Goal: Information Seeking & Learning: Learn about a topic

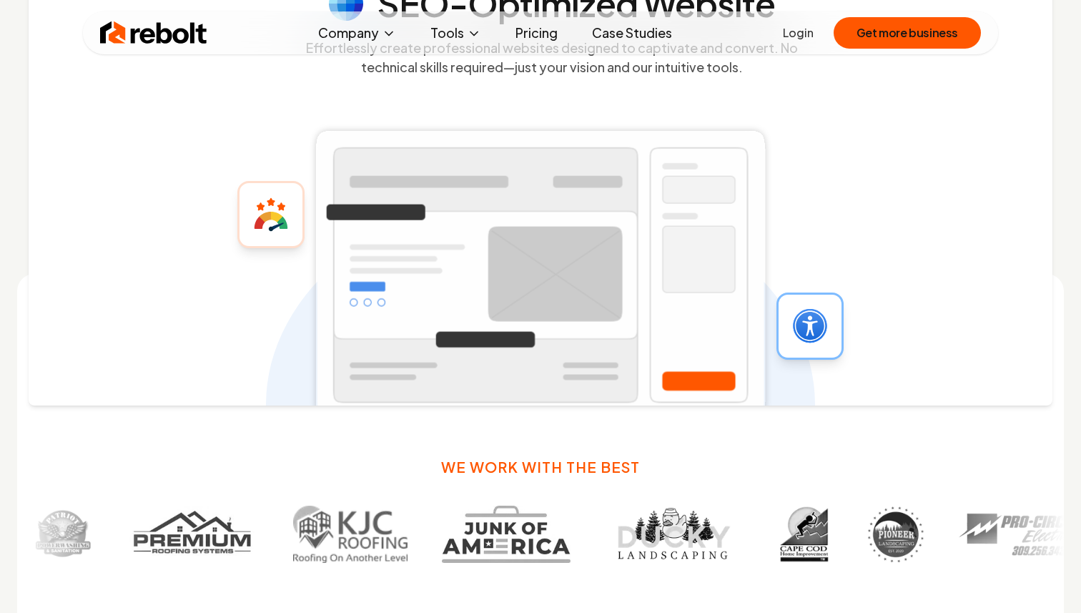
click at [951, 254] on div "SEO-Optimized Website Effortlessly create professional websites designed to cap…" at bounding box center [541, 173] width 1024 height 465
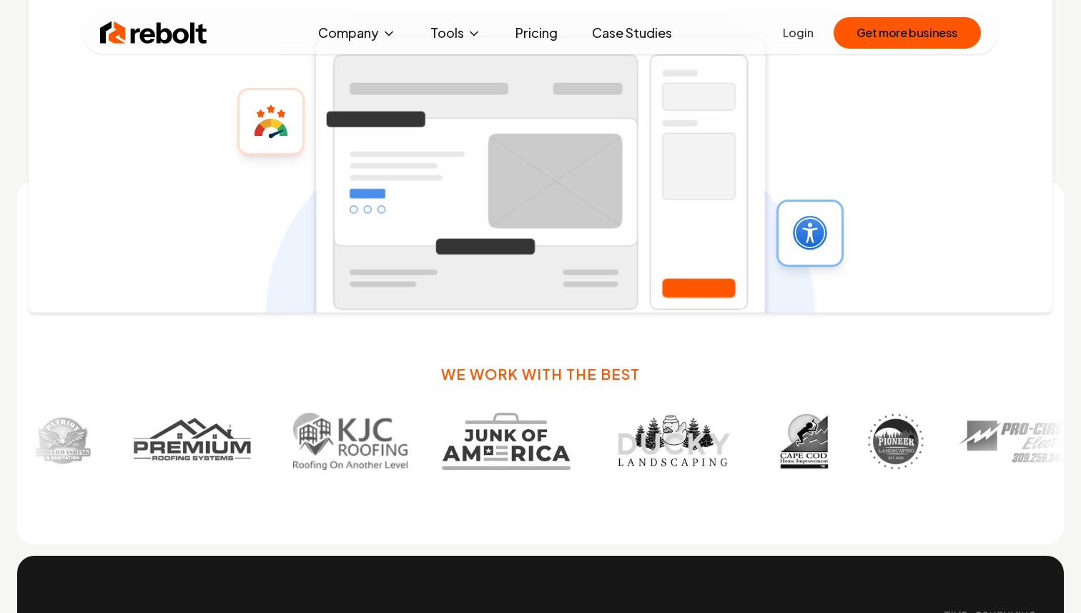
scroll to position [774, 0]
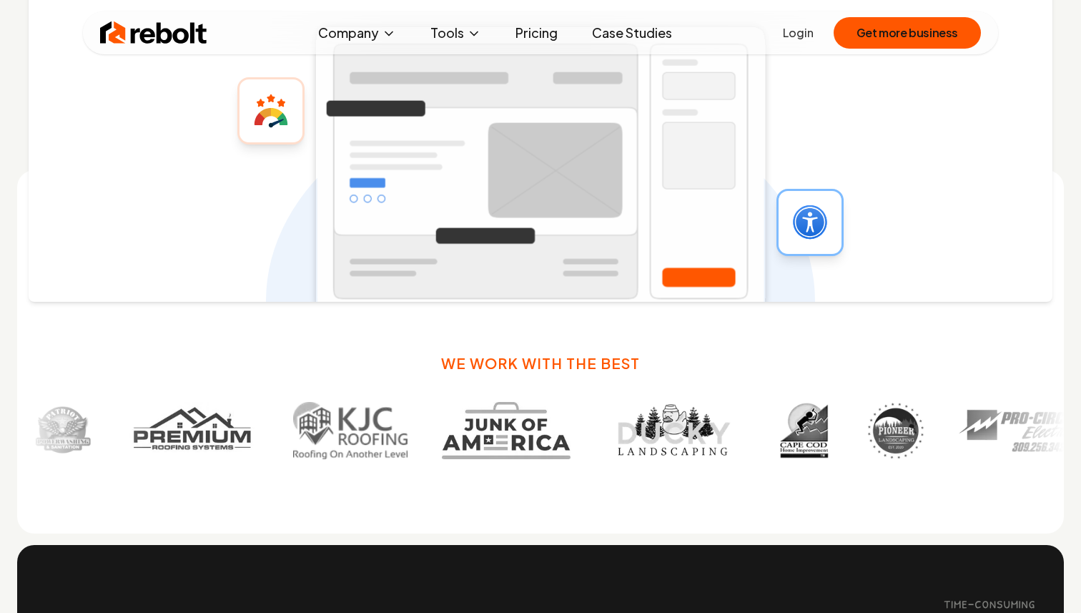
click at [963, 163] on div "SEO-Optimized Website Effortlessly create professional websites designed to cap…" at bounding box center [541, 69] width 1024 height 465
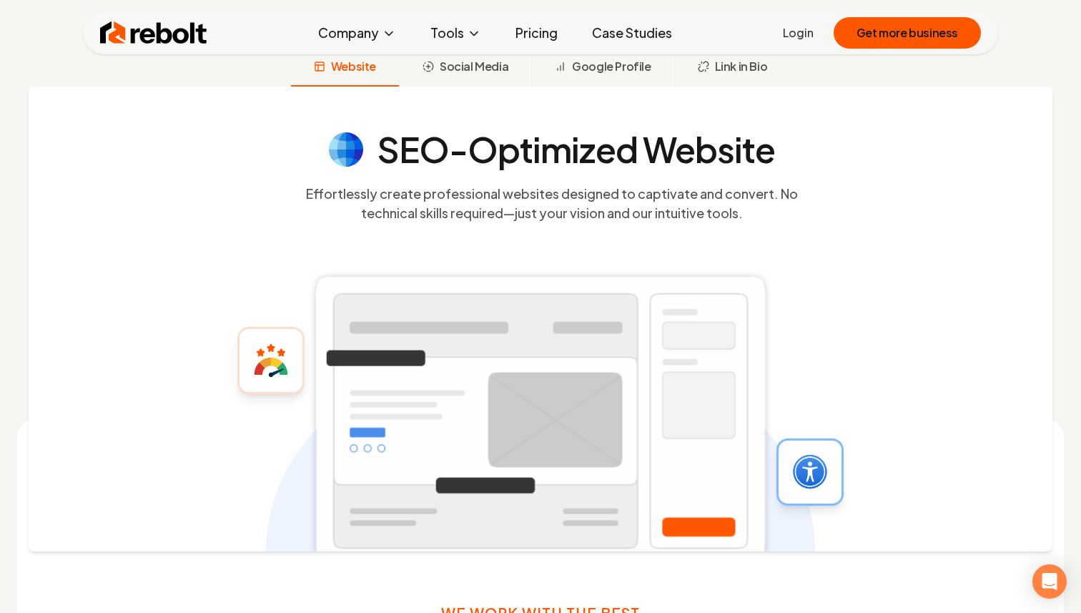
scroll to position [535, 0]
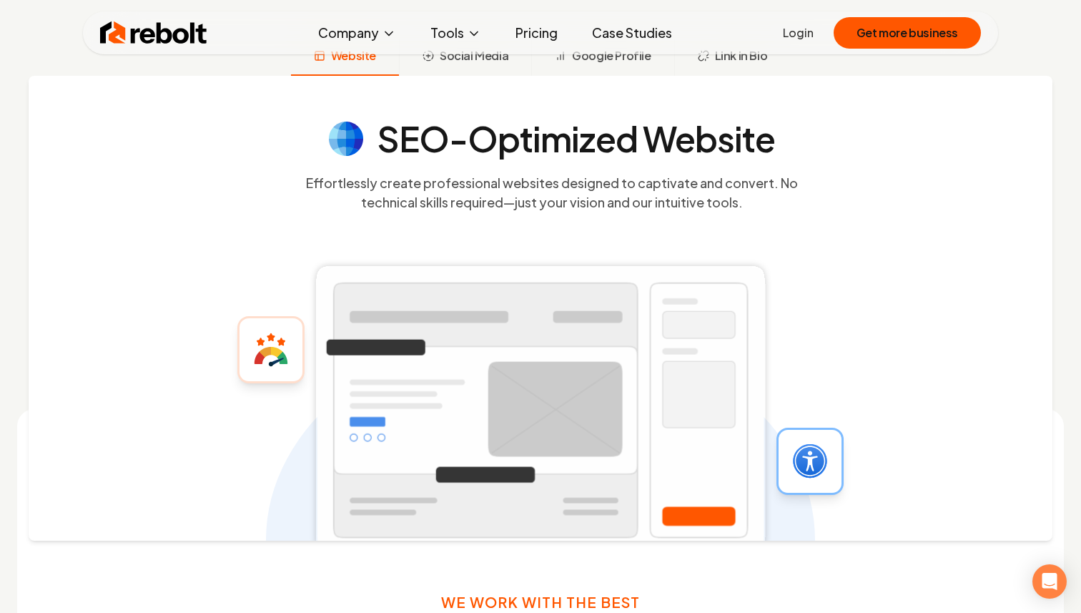
click at [926, 311] on div "SEO-Optimized Website Effortlessly create professional websites designed to cap…" at bounding box center [541, 308] width 1024 height 465
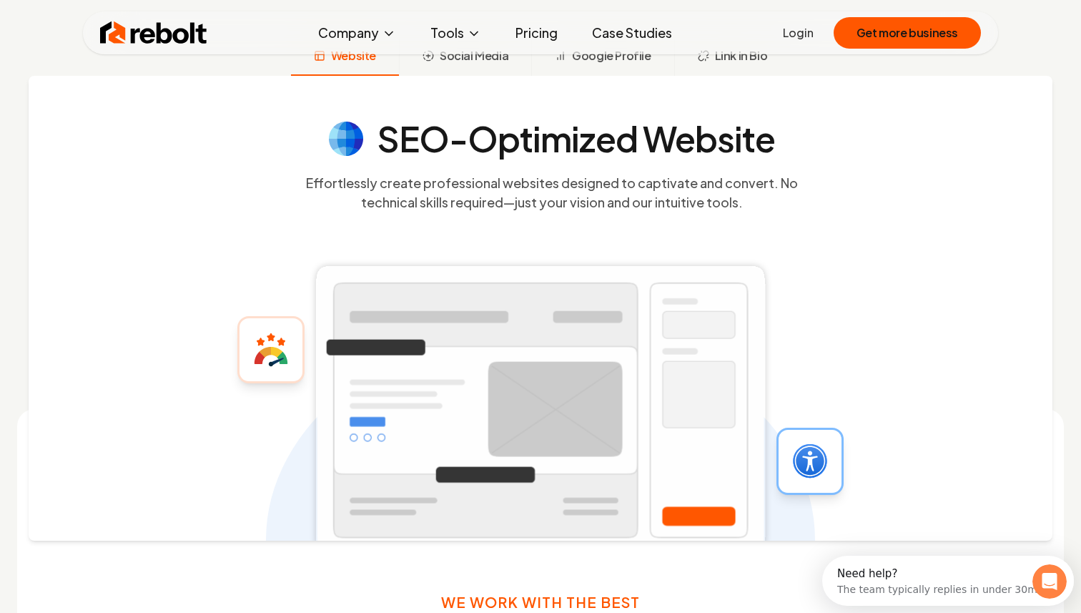
scroll to position [0, 0]
click at [926, 306] on div "SEO-Optimized Website Effortlessly create professional websites designed to cap…" at bounding box center [541, 308] width 1024 height 465
click at [921, 307] on div "SEO-Optimized Website Effortlessly create professional websites designed to cap…" at bounding box center [541, 308] width 1024 height 465
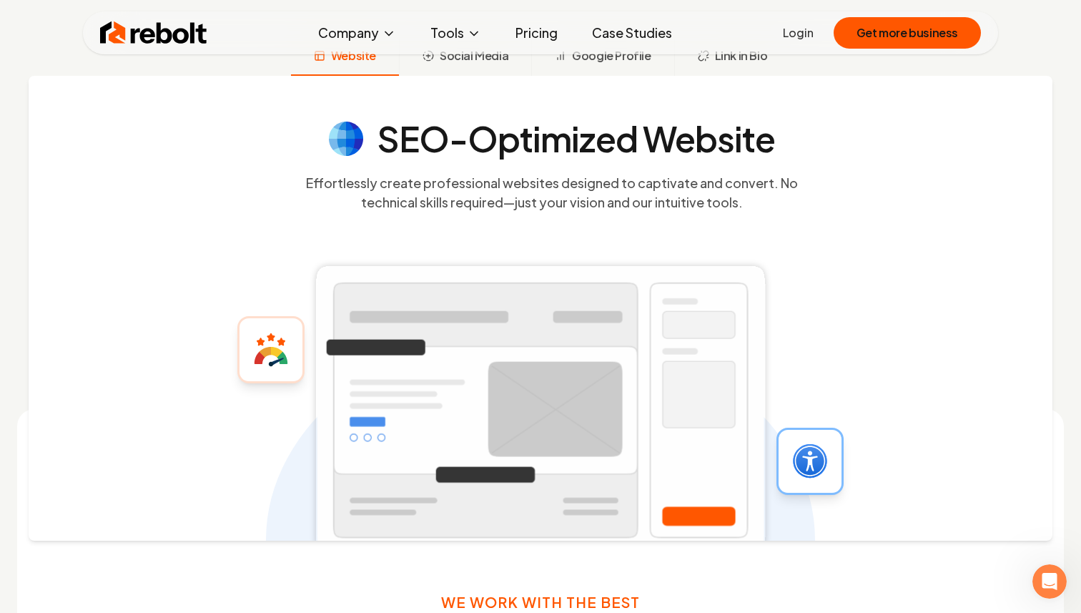
click at [921, 307] on div "SEO-Optimized Website Effortlessly create professional websites designed to cap…" at bounding box center [541, 308] width 1024 height 465
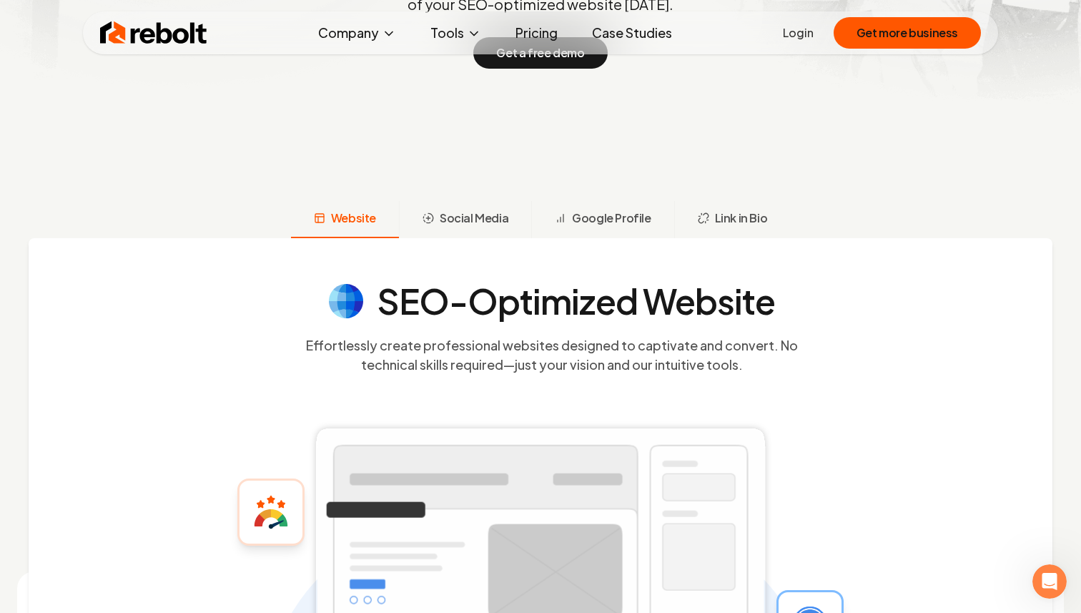
click at [918, 227] on div "Website Social Media Google Profile Link in Bio" at bounding box center [540, 219] width 1081 height 37
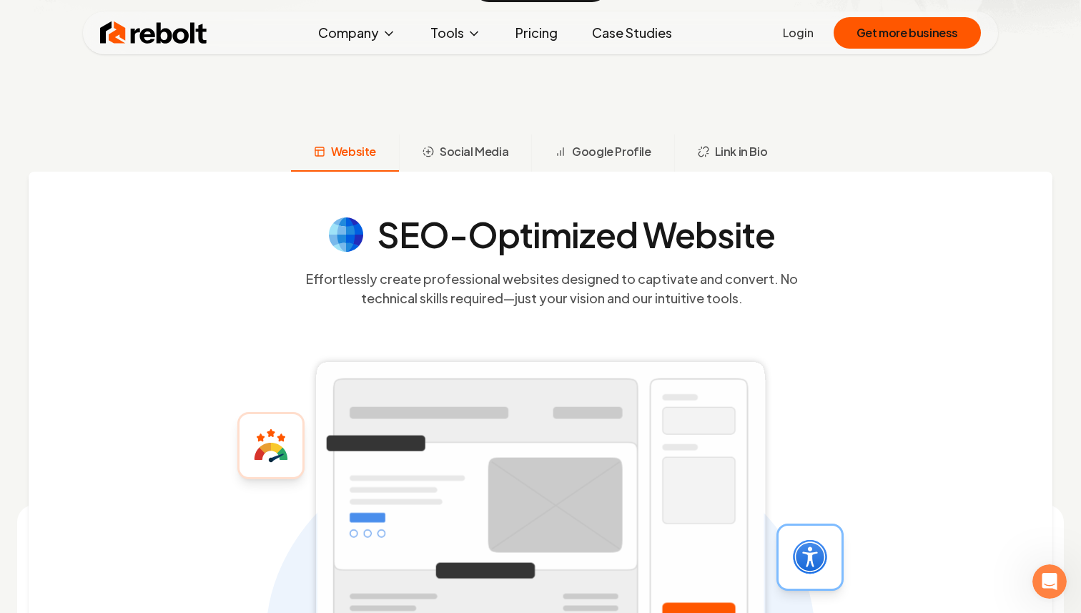
scroll to position [442, 0]
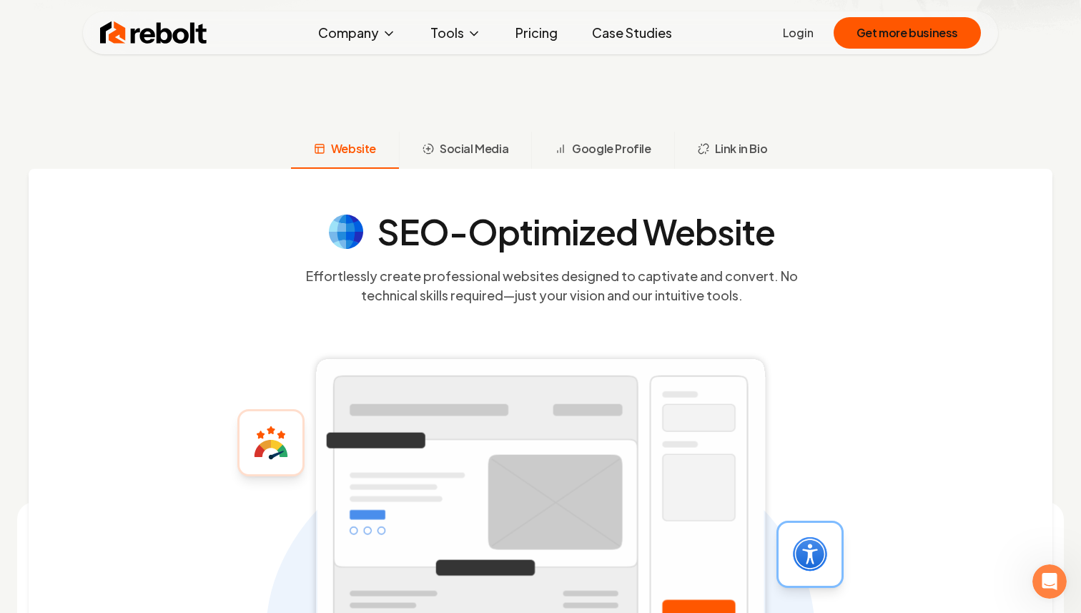
click at [903, 254] on section "SEO-Optimized Website Effortlessly create professional websites designed to cap…" at bounding box center [551, 259] width 915 height 90
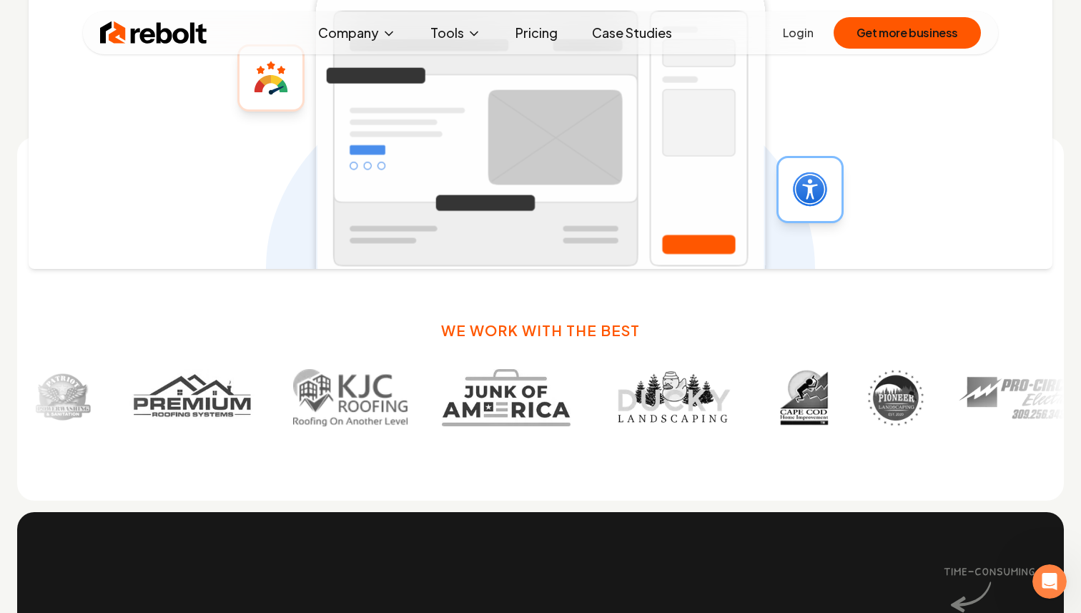
scroll to position [814, 0]
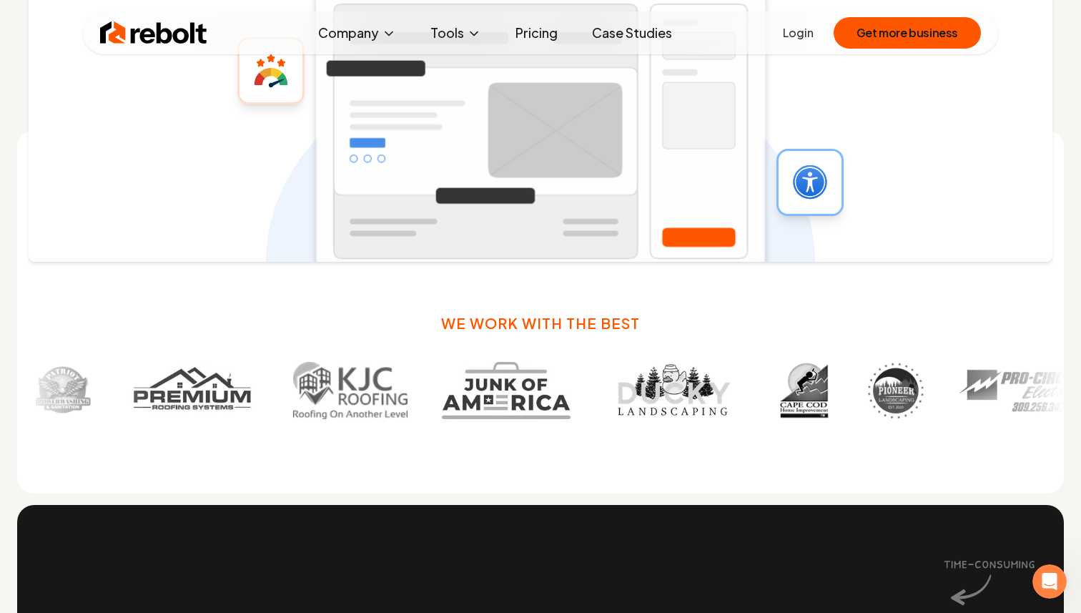
click at [906, 271] on div "We work with the best" at bounding box center [540, 311] width 1046 height 363
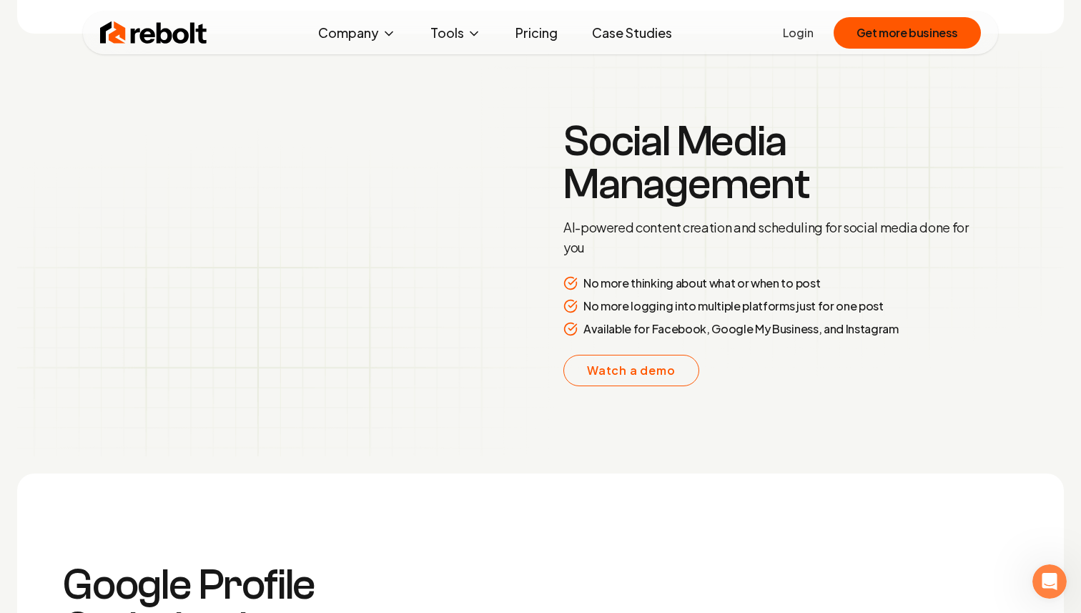
scroll to position [2372, 0]
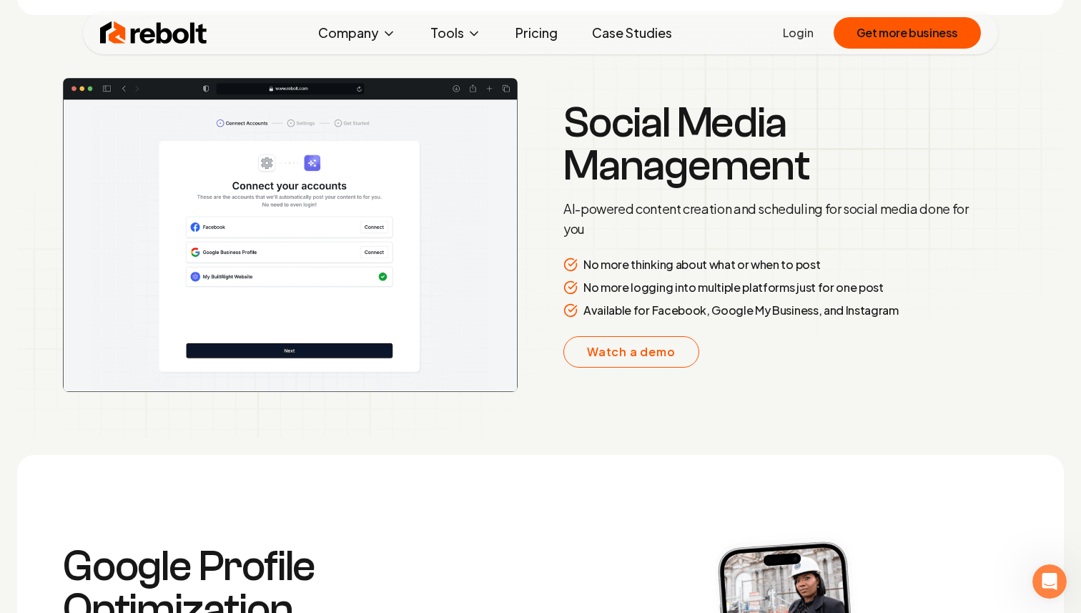
click at [634, 31] on link "Case Studies" at bounding box center [631, 33] width 103 height 29
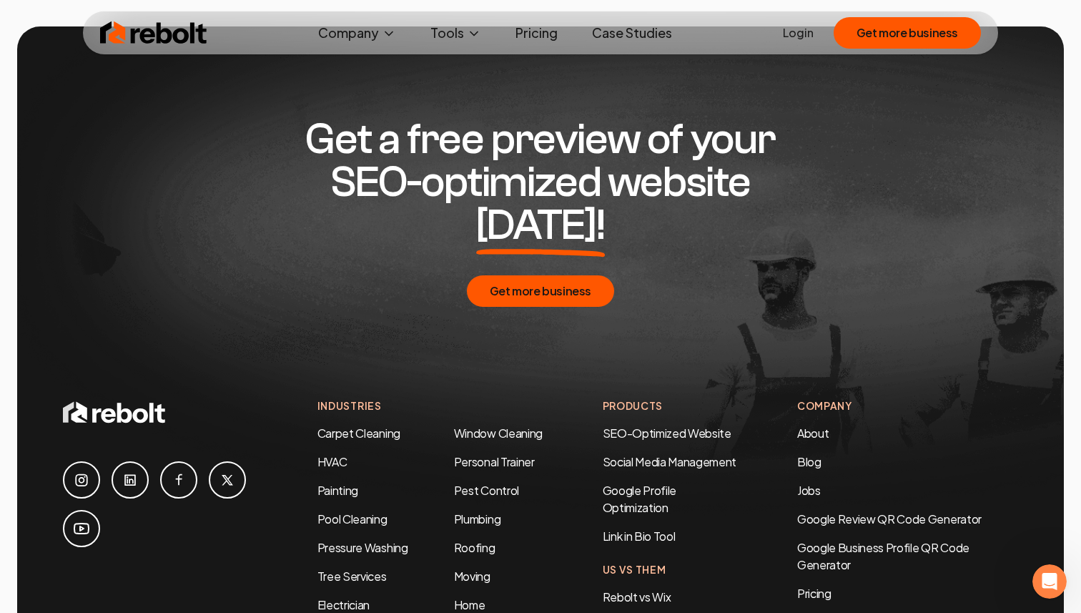
scroll to position [2876, 0]
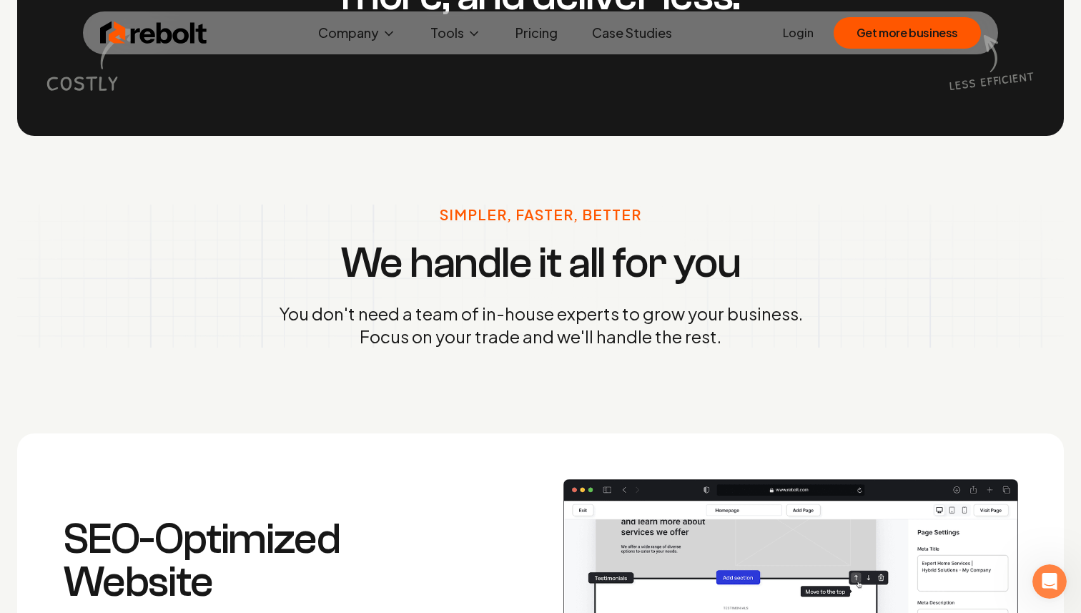
scroll to position [1557, 0]
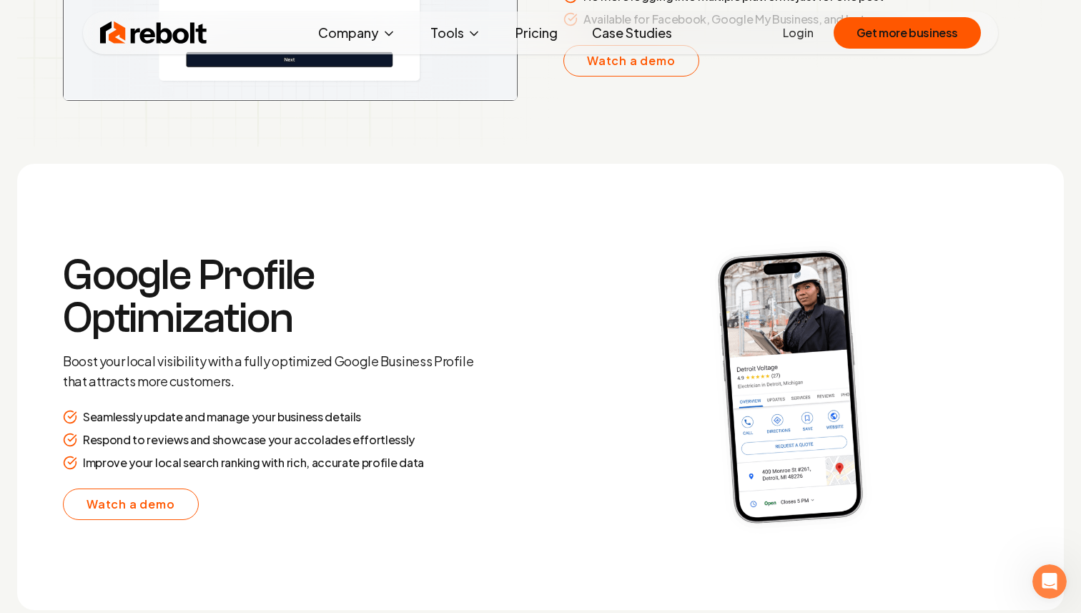
scroll to position [2665, 0]
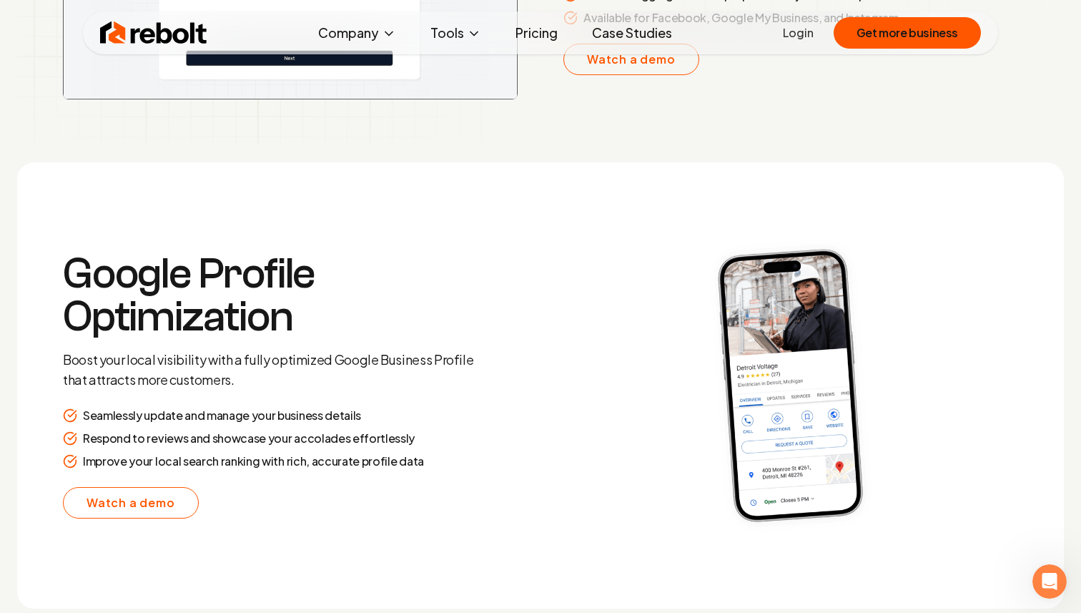
click at [38, 382] on section "Google Profile Optimization Boost your local visibility with a fully optimized …" at bounding box center [540, 385] width 1046 height 446
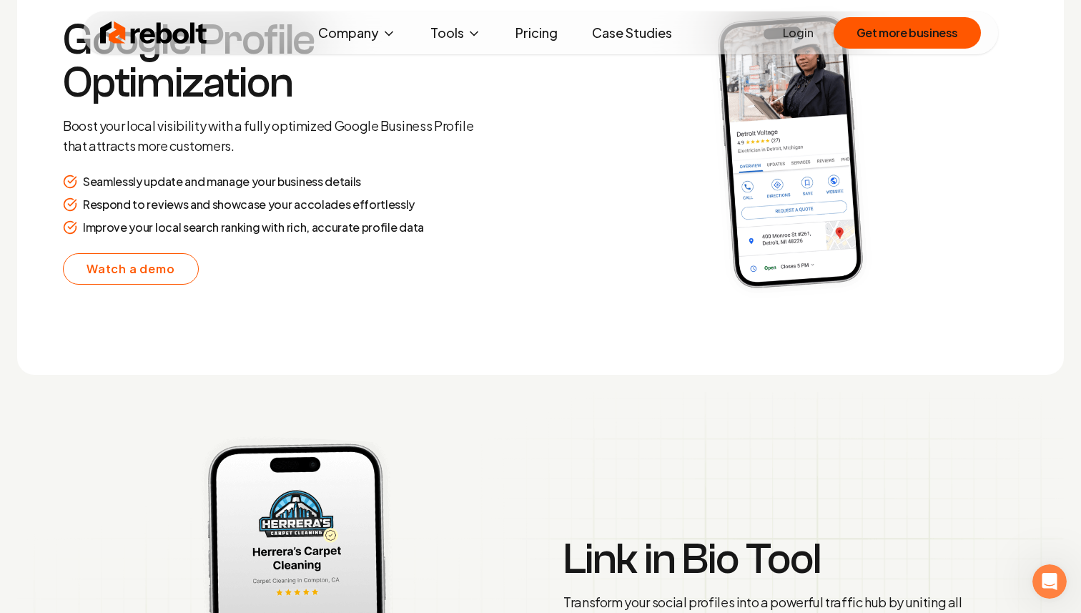
scroll to position [3091, 0]
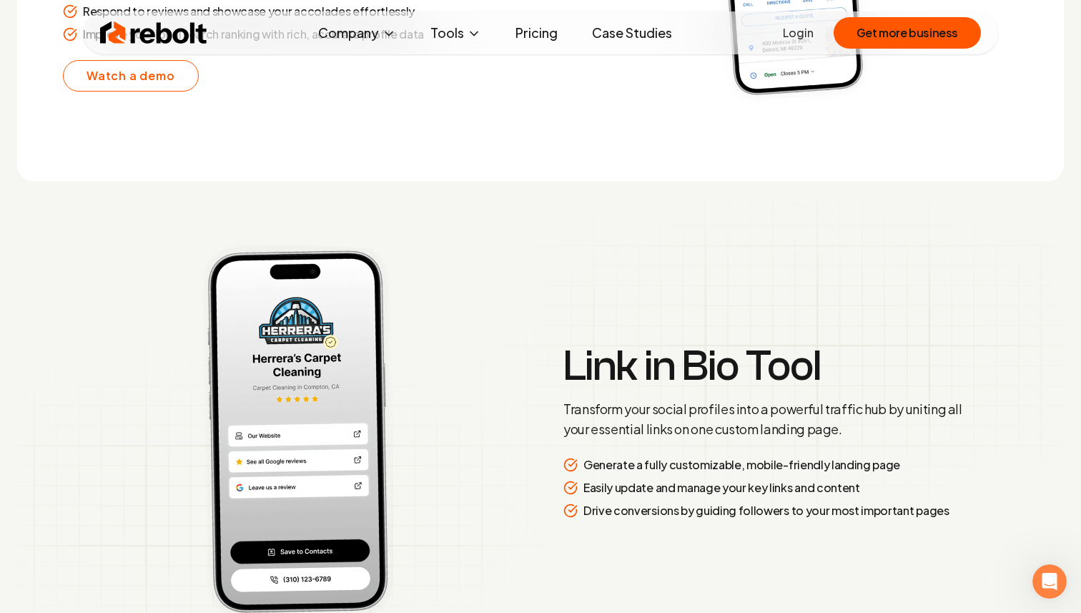
click at [38, 382] on img at bounding box center [540, 432] width 1046 height 466
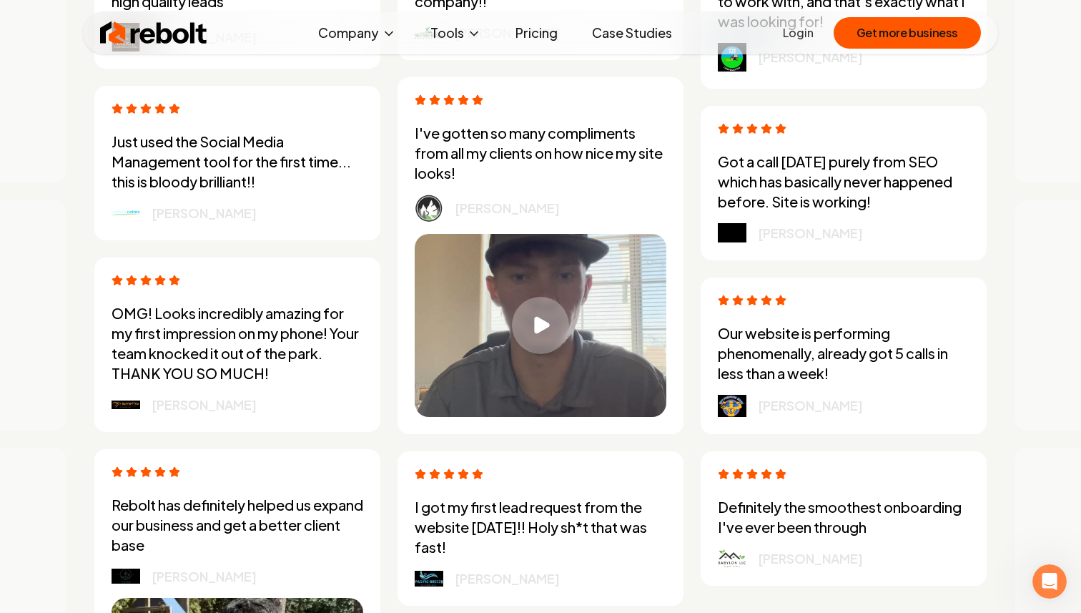
scroll to position [4064, 0]
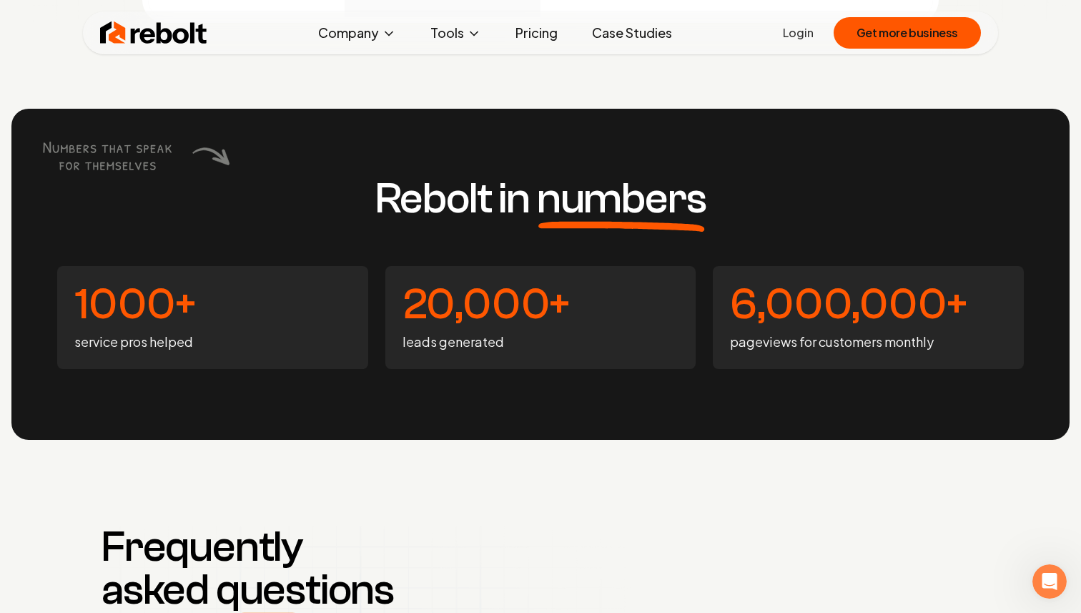
scroll to position [5397, 0]
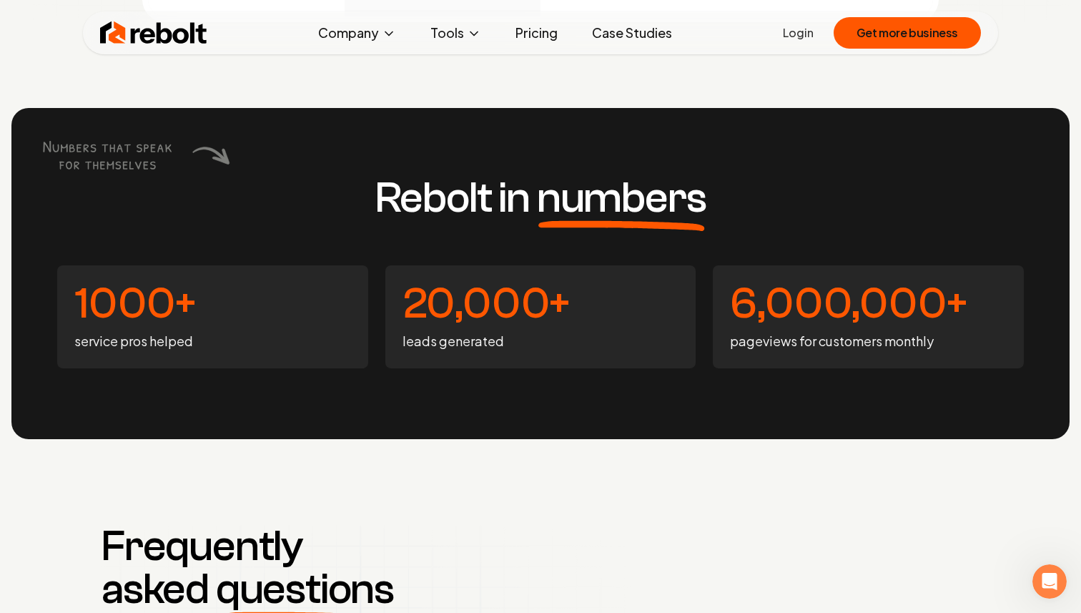
click at [34, 311] on div "Rebolt in numbers 1000+ service pros helped 20,000+ leads generated 6,000,000+ …" at bounding box center [540, 273] width 1058 height 331
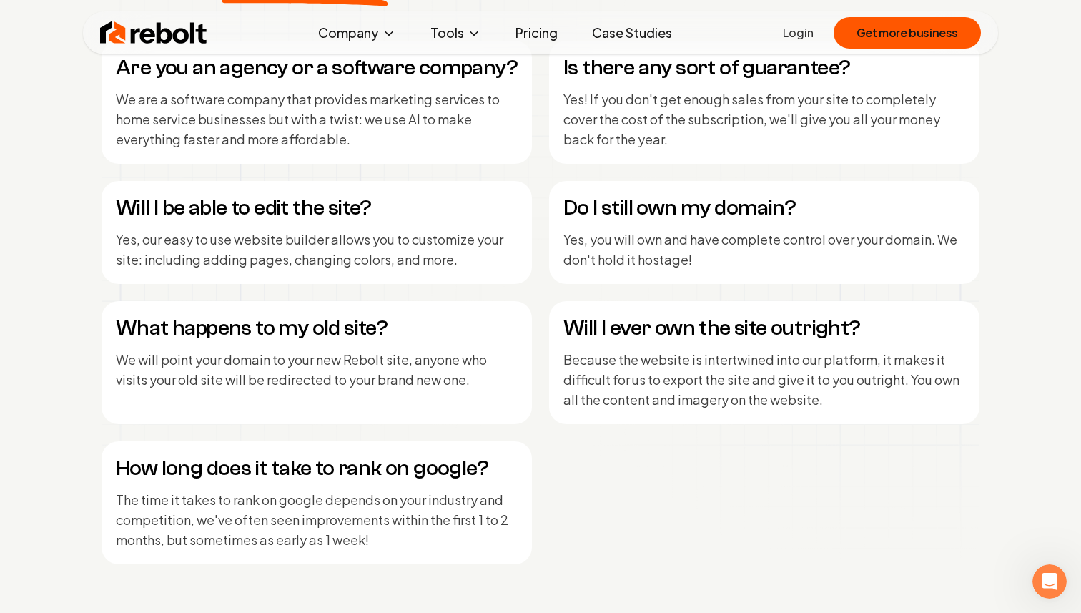
scroll to position [6018, 0]
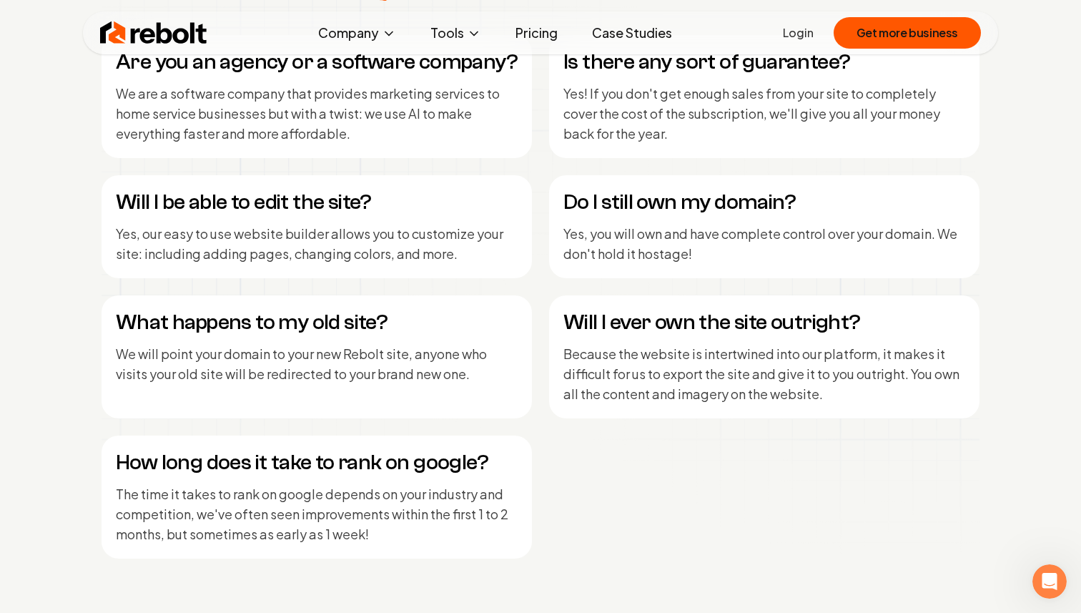
click at [538, 90] on div "Are you an agency or a software company? We are a software company that provide…" at bounding box center [540, 296] width 878 height 523
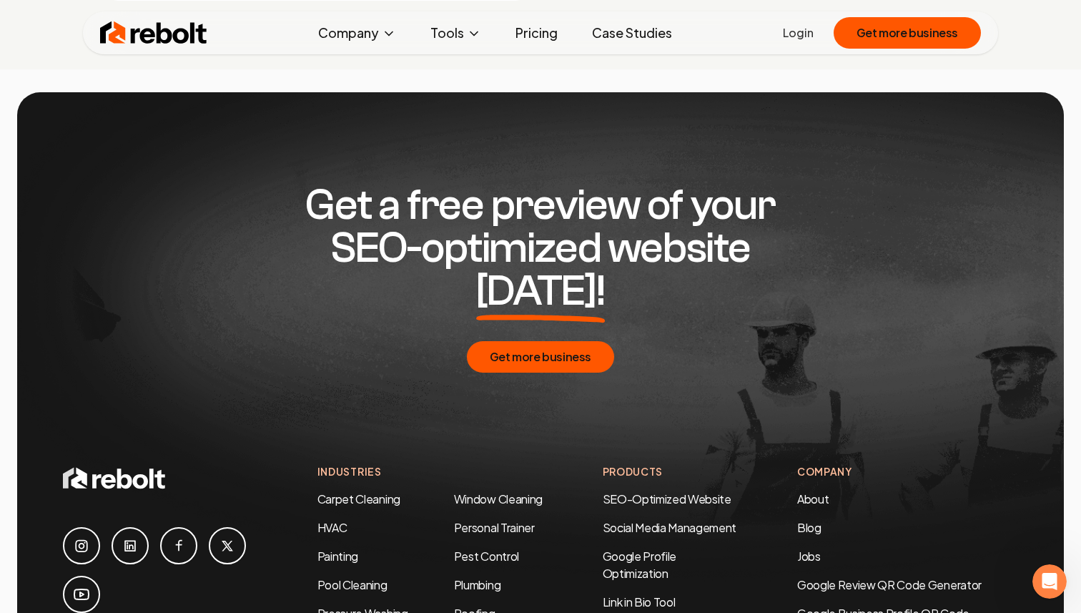
scroll to position [6577, 0]
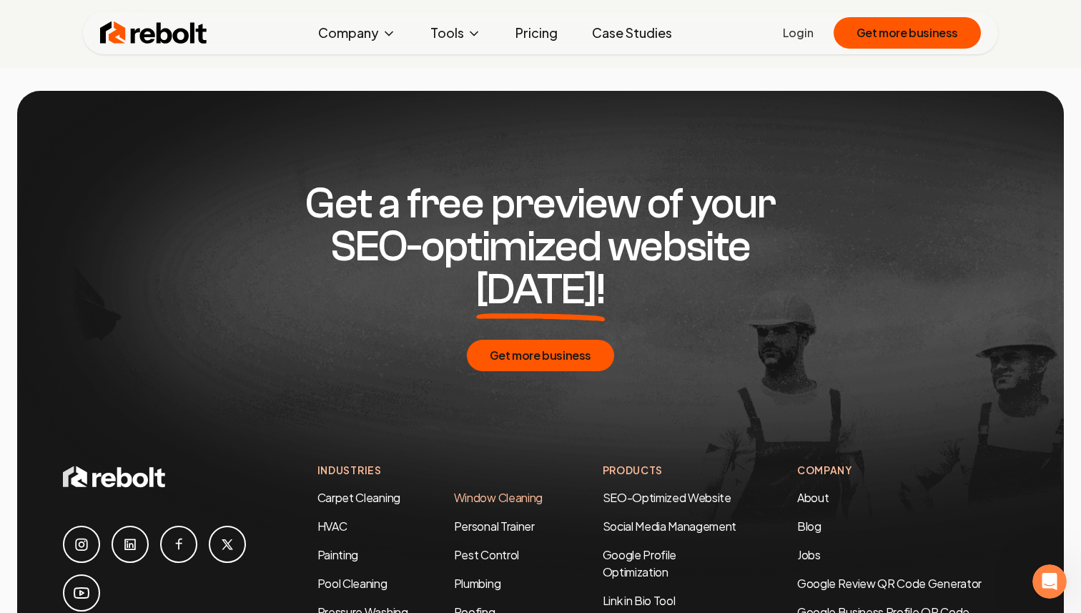
click at [471, 490] on link "Window Cleaning" at bounding box center [498, 497] width 89 height 15
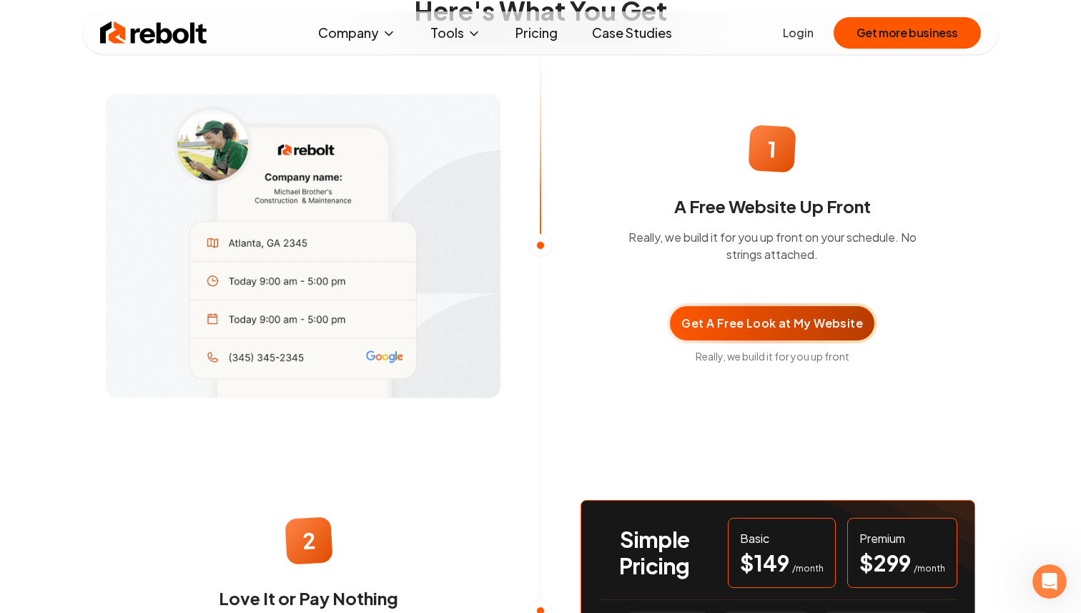
scroll to position [923, 0]
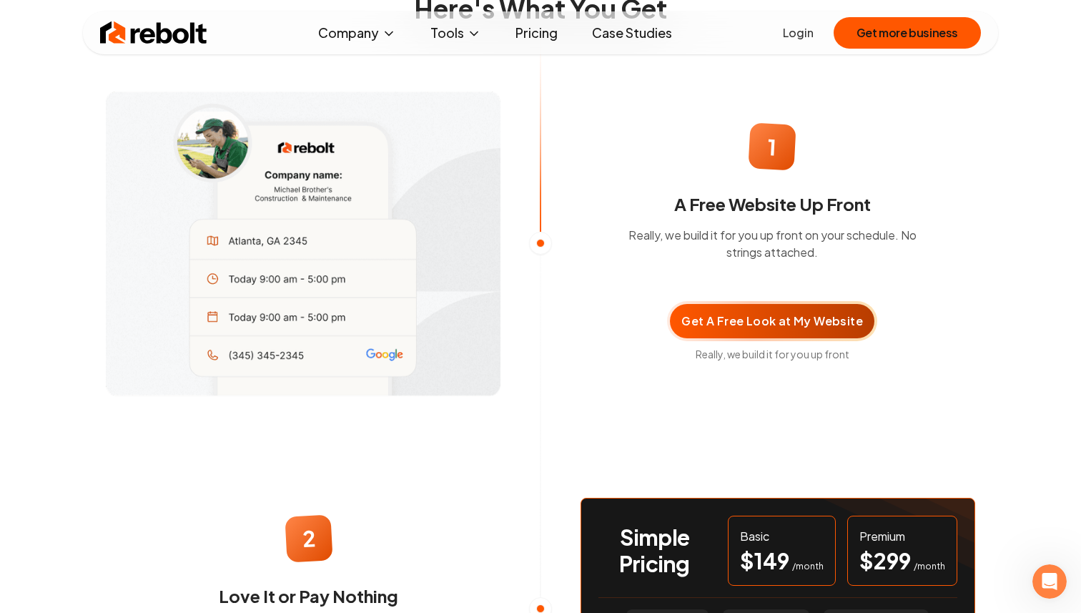
click at [541, 356] on div "1 A Free Website Up Front Really, we build it for you up front on your schedule…" at bounding box center [540, 243] width 915 height 440
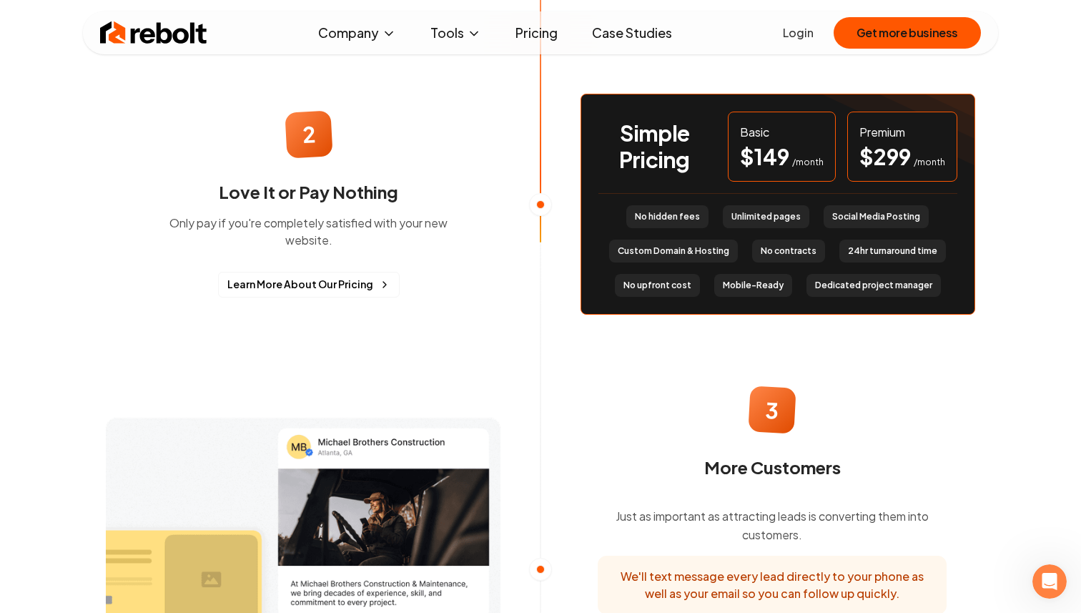
scroll to position [1324, 0]
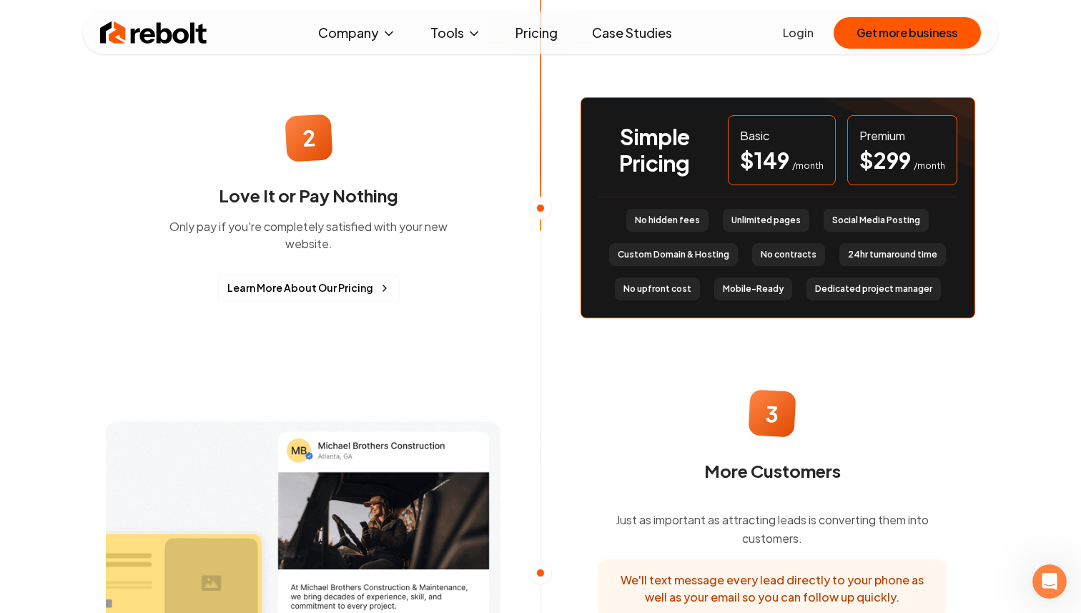
click at [881, 173] on span "$ 299" at bounding box center [884, 160] width 51 height 26
click at [540, 357] on div at bounding box center [540, 465] width 1 height 1684
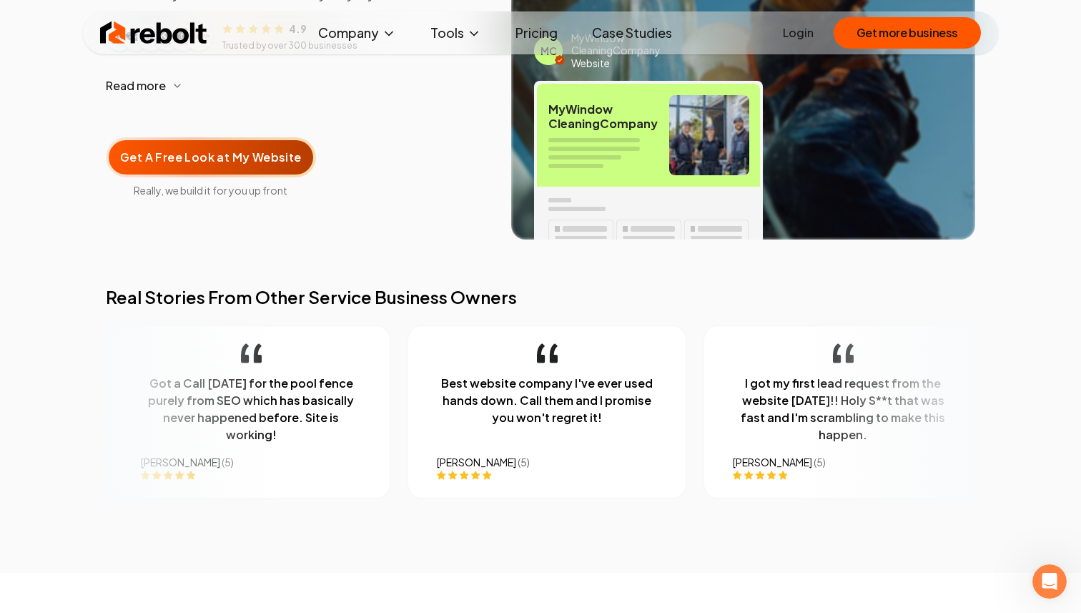
scroll to position [0, 0]
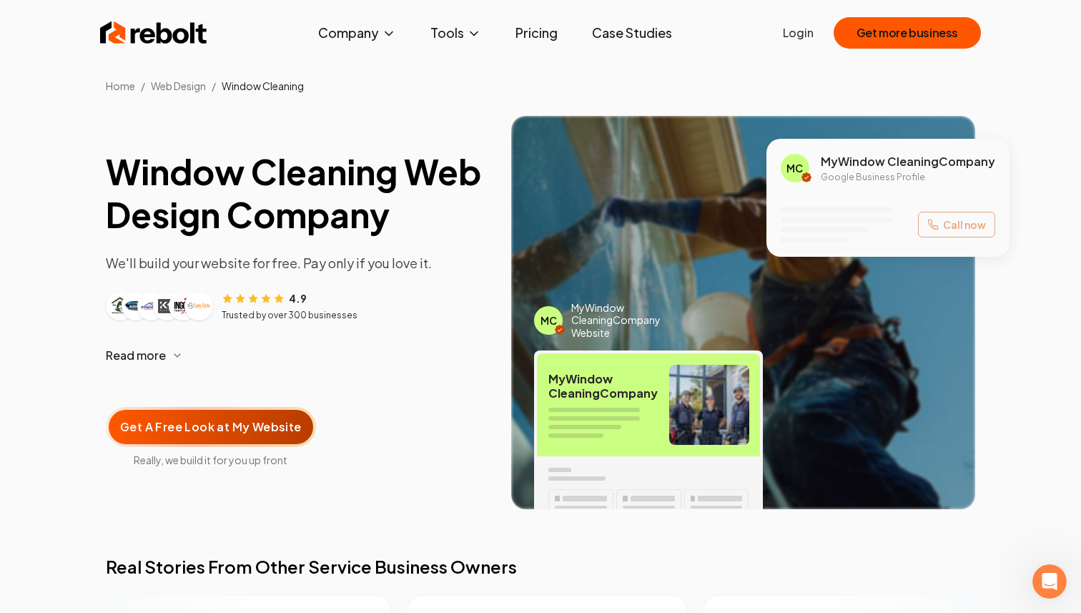
click at [530, 71] on div "Home / Web Design / Window Cleaning" at bounding box center [540, 46] width 1081 height 93
click at [530, 81] on ol "Home / Web Design / Window Cleaning" at bounding box center [540, 86] width 869 height 14
click at [530, 78] on div "Home / Web Design / Window Cleaning" at bounding box center [540, 46] width 1081 height 93
click at [529, 83] on ol "Home / Web Design / Window Cleaning" at bounding box center [540, 86] width 869 height 14
click at [526, 80] on ol "Home / Web Design / Window Cleaning" at bounding box center [540, 86] width 869 height 14
